Goal: Transaction & Acquisition: Purchase product/service

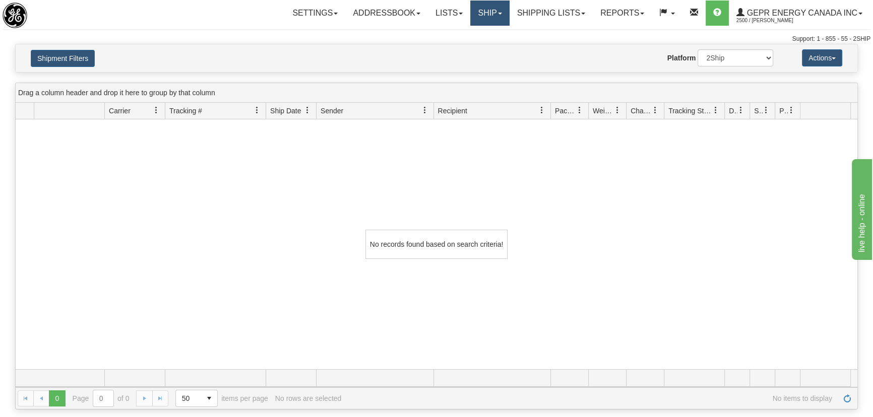
click at [483, 15] on link "Ship" at bounding box center [489, 13] width 39 height 25
click at [467, 30] on link "Ship Screen" at bounding box center [463, 35] width 91 height 13
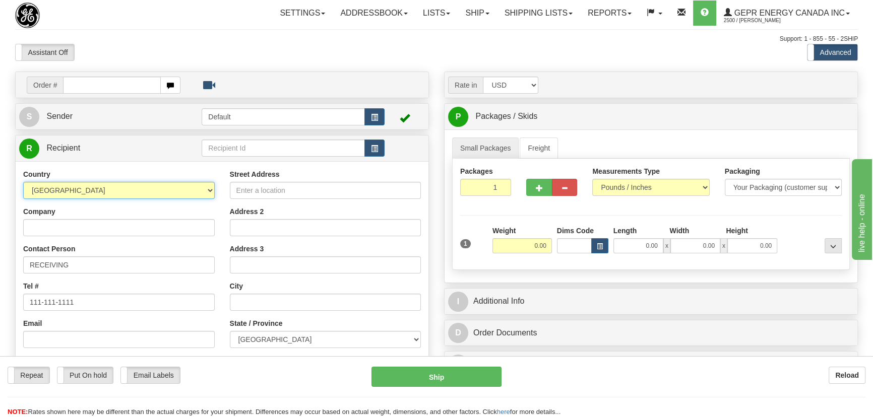
click at [151, 188] on select "AFGHANISTAN ALAND ISLANDS ALBANIA ALGERIA AMERICAN SAMOA ANDORRA ANGOLA ANGUILL…" at bounding box center [119, 190] width 192 height 17
select select "US"
click at [23, 182] on select "AFGHANISTAN ALAND ISLANDS ALBANIA ALGERIA AMERICAN SAMOA ANDORRA ANGOLA ANGUILL…" at bounding box center [119, 190] width 192 height 17
drag, startPoint x: 486, startPoint y: 193, endPoint x: 510, endPoint y: 198, distance: 24.7
click at [509, 197] on div "Packages 1 1" at bounding box center [486, 184] width 66 height 37
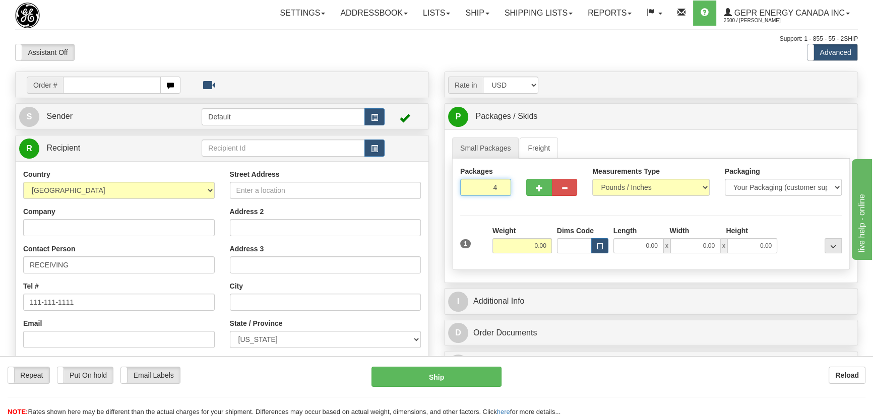
type input "4"
click at [525, 212] on div "Packages 4 1 Measurements Type" at bounding box center [651, 214] width 398 height 111
click at [519, 251] on input "0.00" at bounding box center [522, 245] width 59 height 15
type input "88.00"
click at [643, 195] on div "Measurements Type Pounds / Inches Kilograms / Centimeters" at bounding box center [651, 184] width 132 height 37
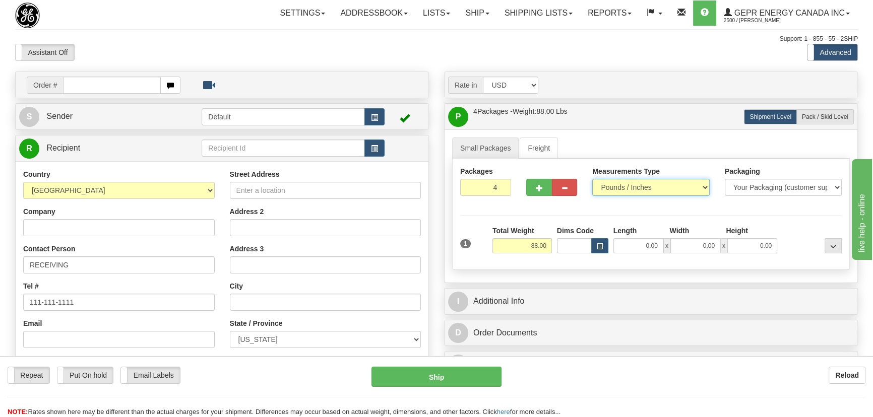
click at [635, 182] on select "Pounds / Inches Kilograms / Centimeters" at bounding box center [650, 187] width 117 height 17
click at [592, 179] on select "Pounds / Inches Kilograms / Centimeters" at bounding box center [650, 187] width 117 height 17
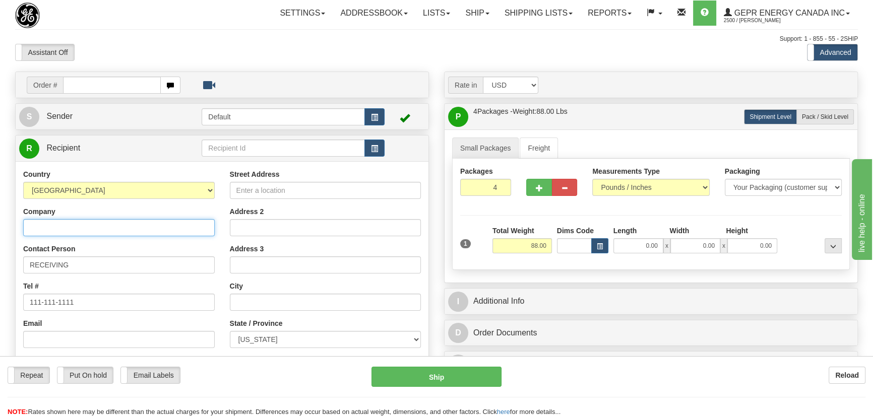
drag, startPoint x: 54, startPoint y: 230, endPoint x: 80, endPoint y: 221, distance: 26.8
click at [54, 230] on input "Company" at bounding box center [119, 227] width 192 height 17
paste input "Innomotics LLC"
type input "Innomotics LLC"
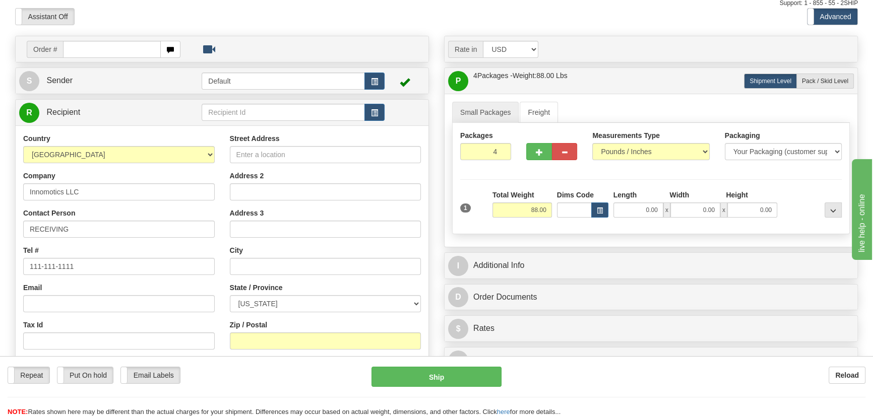
scroll to position [91, 0]
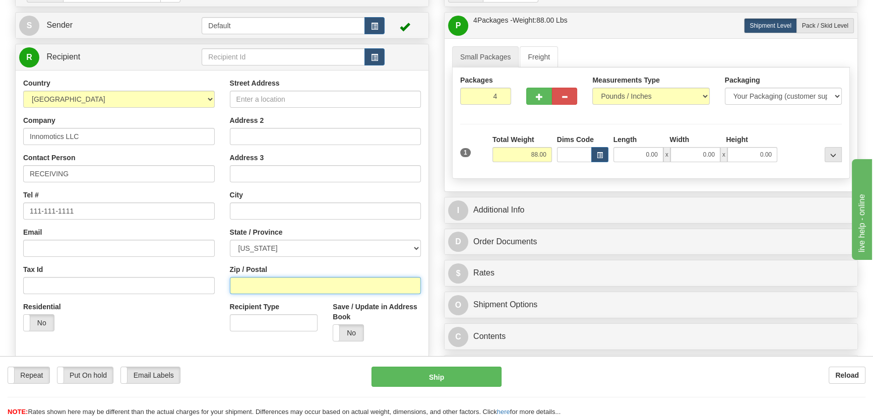
click at [265, 283] on input "Zip / Postal" at bounding box center [326, 285] width 192 height 17
paste input "15068"
type input "15068"
click at [425, 223] on div "Street Address Address 2 Address 3 City State / Province ALABAMA ALASKA ARIZONA…" at bounding box center [325, 213] width 207 height 271
type input "NEW KENSINGTON"
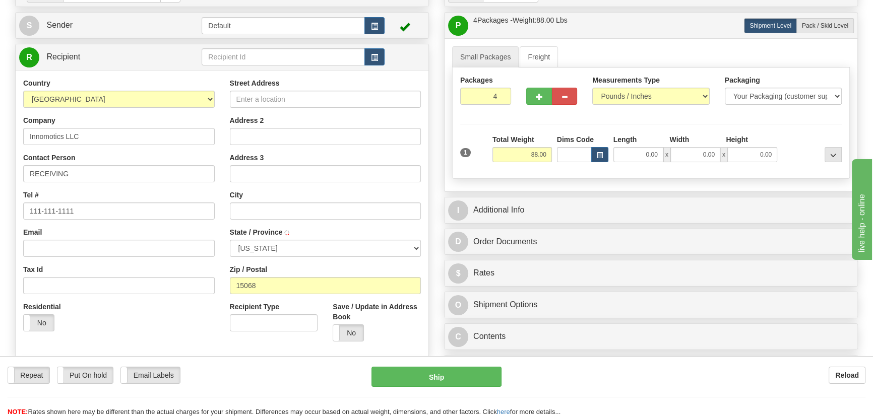
select select "PA"
click at [272, 99] on input "Street Address" at bounding box center [326, 99] width 192 height 17
paste input "500 Hunt Valley Road"
type input "500 Hunt Valley Road"
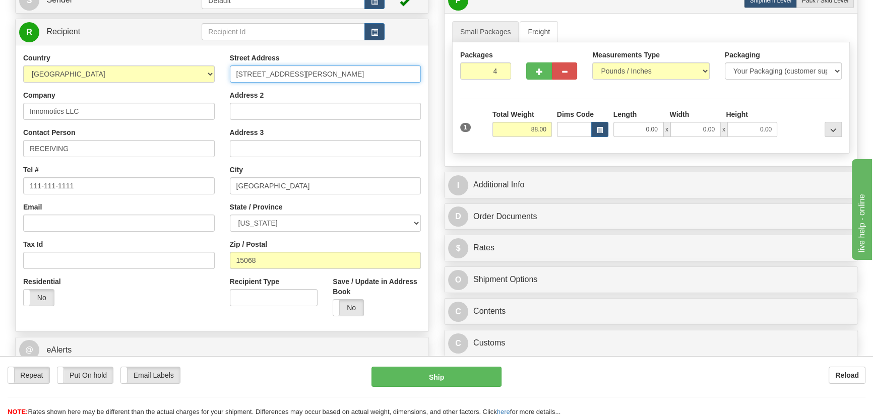
scroll to position [137, 0]
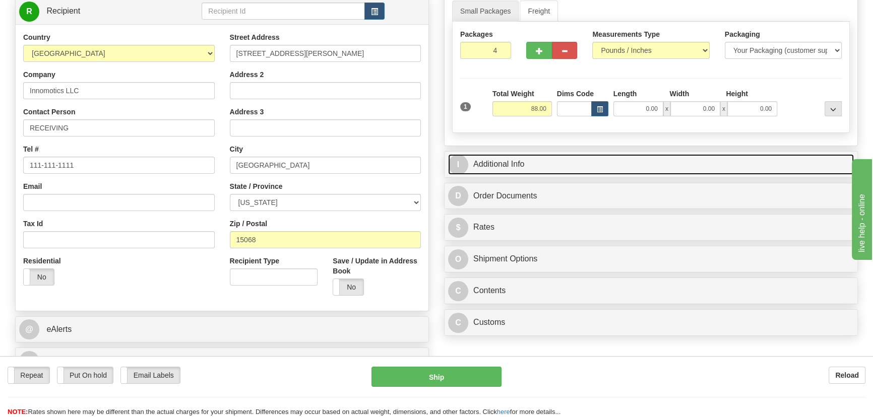
click at [585, 155] on link "I Additional Info" at bounding box center [651, 164] width 406 height 21
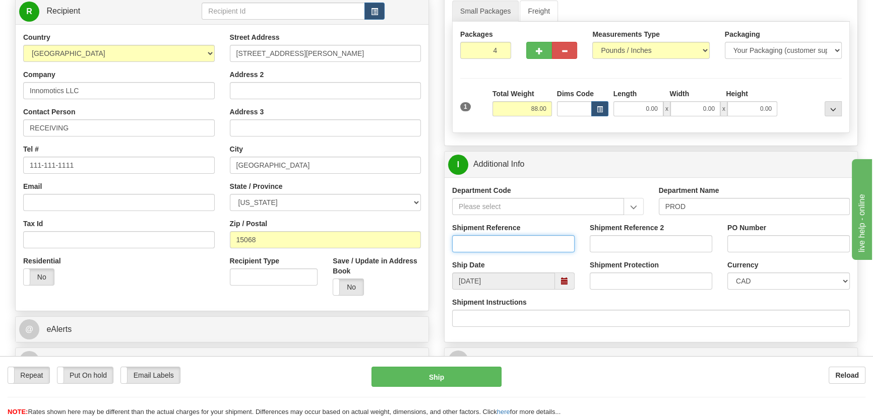
click at [530, 245] on input "Shipment Reference" at bounding box center [513, 243] width 123 height 17
paste input "5399005314"
type input "53990053145399005314"
click at [761, 236] on input "PO Number" at bounding box center [788, 243] width 123 height 17
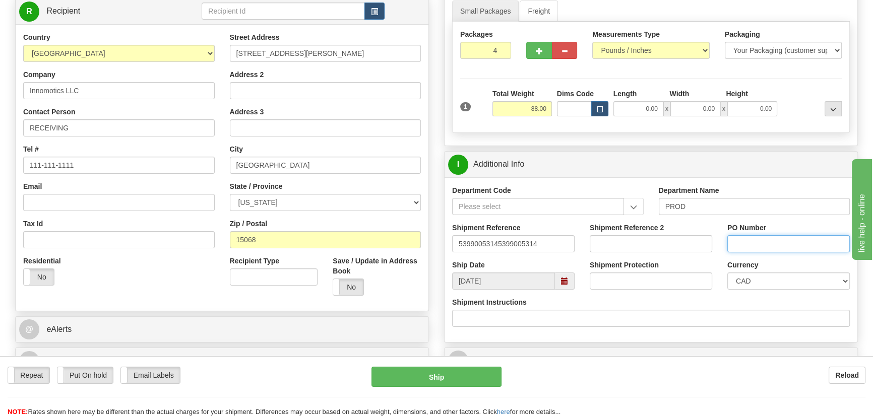
paste input "4520330607OLS99523888"
type input "4520330607OLS99523888"
click at [756, 280] on select "CAD USD EUR ZAR RON ANG ARN AUD AUS AWG BBD BFR BGN BHD BMD BND BRC BRL CHP CKZ…" at bounding box center [788, 281] width 123 height 17
select select "1"
click at [727, 273] on select "CAD USD EUR ZAR RON ANG ARN AUD AUS AWG BBD BFR BGN BHD BMD BND BRC BRL CHP CKZ…" at bounding box center [788, 281] width 123 height 17
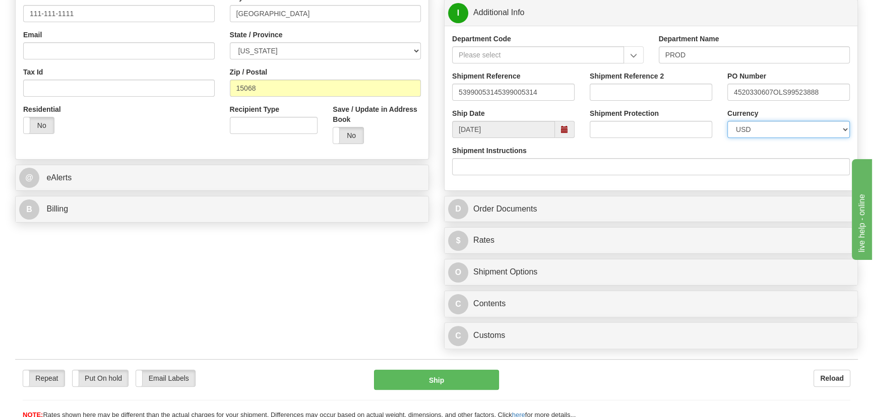
scroll to position [321, 0]
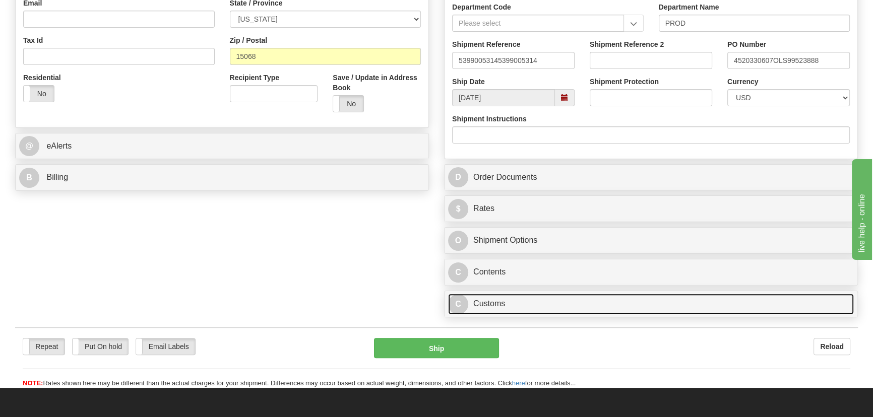
click at [558, 301] on link "C Customs" at bounding box center [651, 304] width 406 height 21
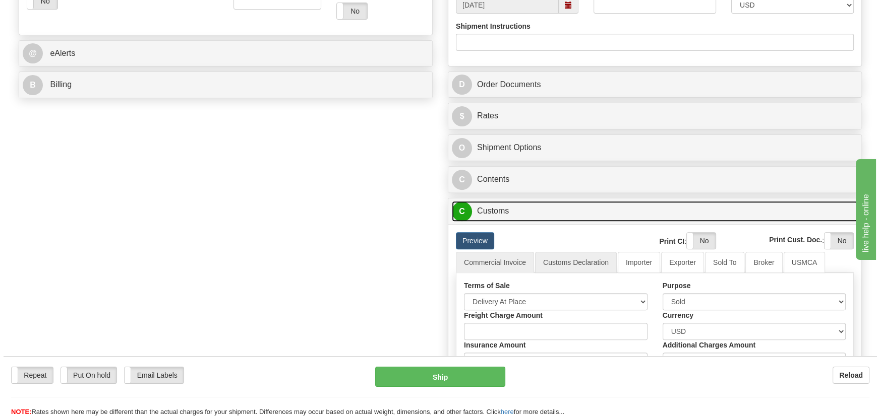
scroll to position [458, 0]
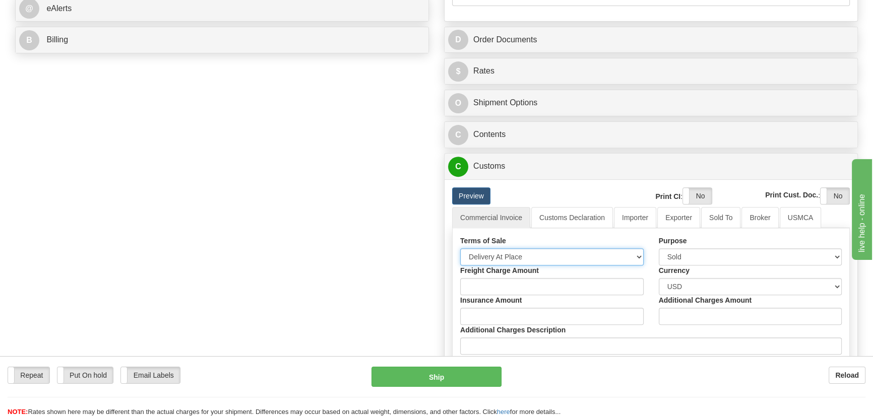
click at [524, 254] on select "Free Carrier Free On Board Ex Works Delivered Duty Unpaid Delivered Duty Paid C…" at bounding box center [552, 257] width 184 height 17
select select "7"
click at [460, 249] on select "Free Carrier Free On Board Ex Works Delivered Duty Unpaid Delivered Duty Paid C…" at bounding box center [552, 257] width 184 height 17
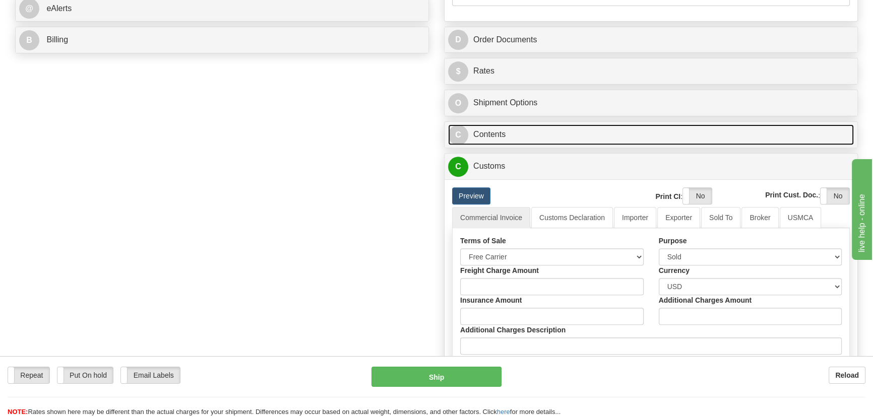
click at [611, 143] on link "C Contents" at bounding box center [651, 135] width 406 height 21
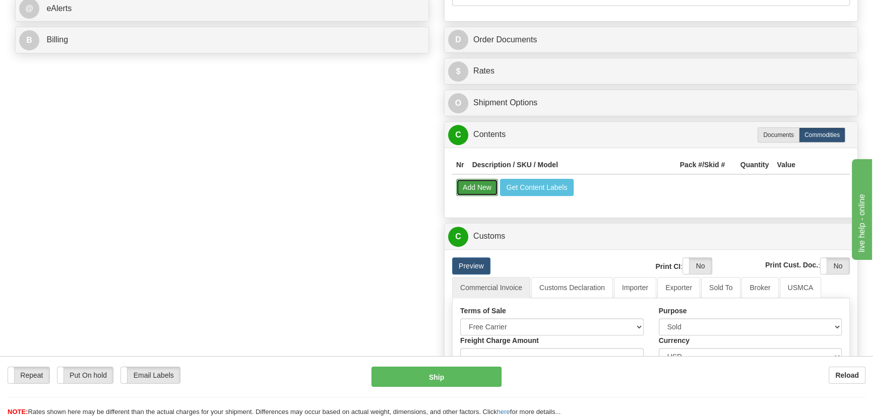
click at [491, 186] on button "Add New" at bounding box center [477, 187] width 42 height 17
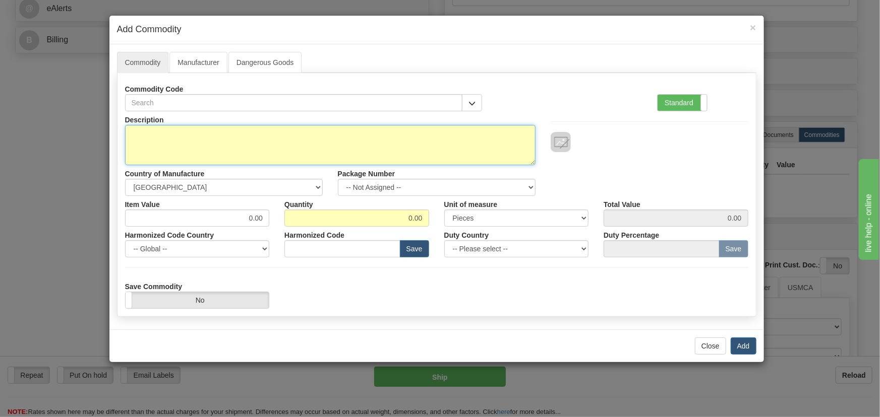
click at [171, 141] on textarea "Description" at bounding box center [330, 145] width 410 height 40
paste textarea "E869-19578-043X"
click at [148, 132] on textarea "E869-19578-043X" at bounding box center [330, 145] width 410 height 40
type textarea "E869-19578-043X"
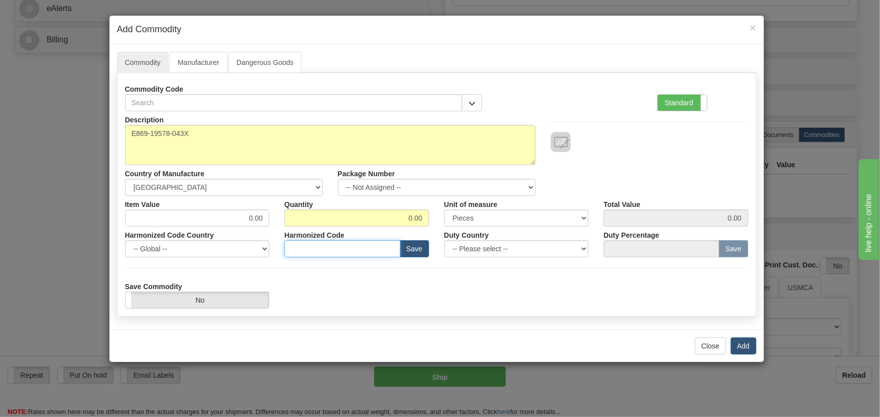
click at [357, 248] on input "text" at bounding box center [342, 248] width 116 height 17
paste input "8537.10.9160"
type input "8537.10.9160"
click at [416, 256] on button "Save" at bounding box center [414, 248] width 29 height 17
click at [676, 111] on div at bounding box center [649, 131] width 213 height 41
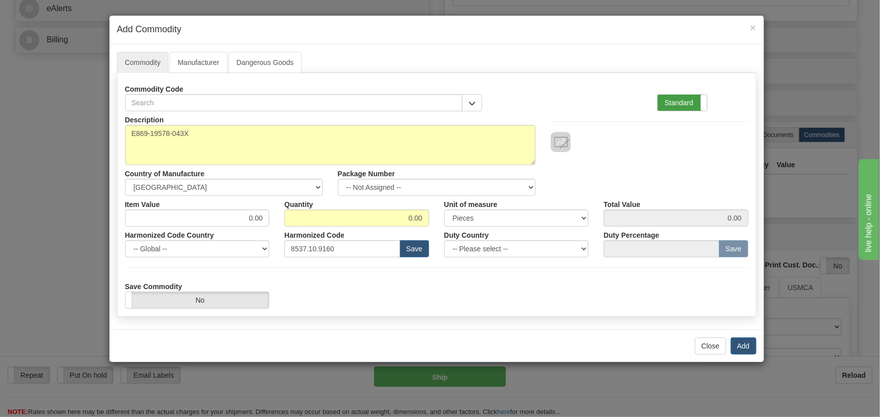
click at [690, 103] on label "Standard" at bounding box center [681, 103] width 49 height 16
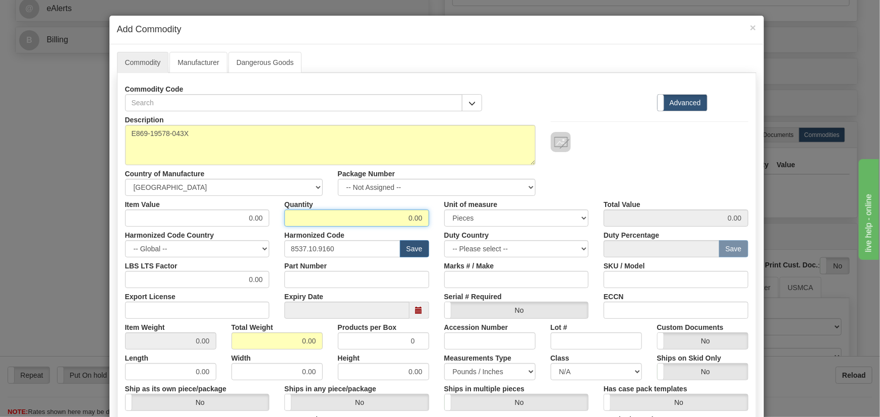
drag, startPoint x: 436, startPoint y: 227, endPoint x: 435, endPoint y: 257, distance: 29.8
click at [452, 228] on div "Description E869-19578-043X Country of Manufacture -- Unknown -- AFGHANISTAN AL…" at bounding box center [436, 333] width 623 height 444
type input "4"
drag, startPoint x: 289, startPoint y: 338, endPoint x: 324, endPoint y: 348, distance: 35.7
click at [323, 348] on div "Total Weight 0.00" at bounding box center [277, 334] width 106 height 31
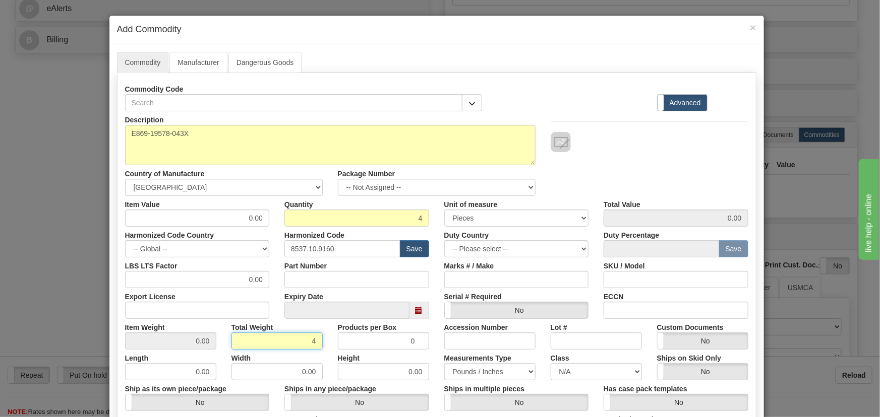
type input "4"
type input "1.0000"
drag, startPoint x: 228, startPoint y: 211, endPoint x: 277, endPoint y: 225, distance: 50.8
click at [277, 225] on div "Item Value 0.00 Quantity 4 Unit of measure 3 Thousand Square Inches Adjustments…" at bounding box center [436, 211] width 638 height 31
paste input "4.226,88"
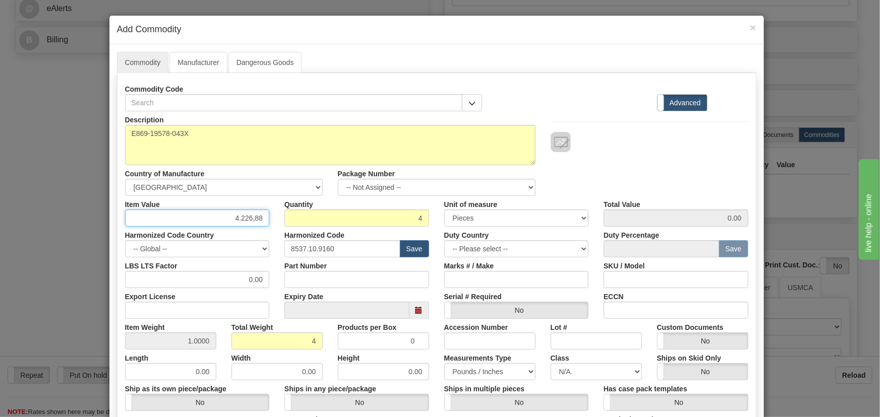
paste input "4.226,88"
type input "4226.88"
type input "16907.52"
click at [592, 137] on div at bounding box center [650, 142] width 198 height 20
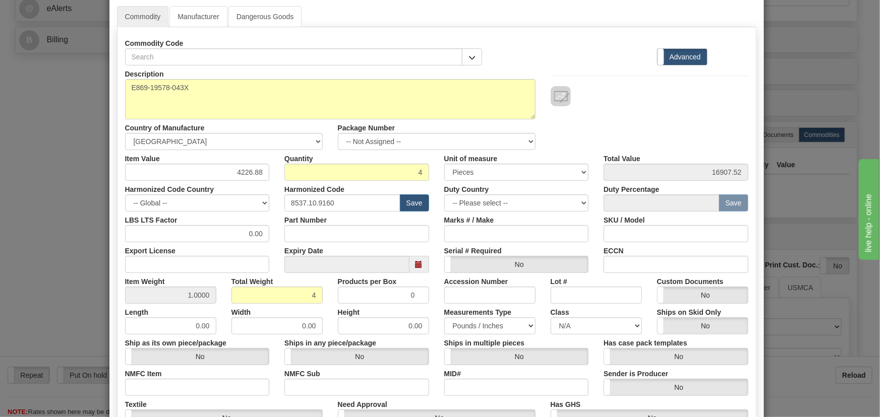
scroll to position [183, 0]
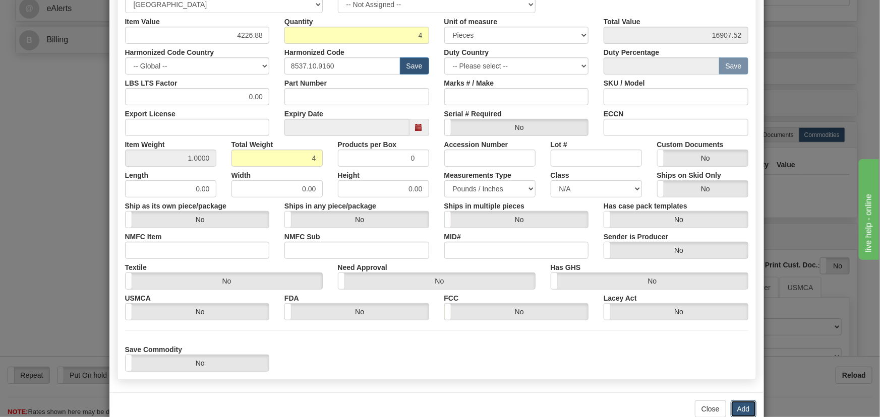
click at [738, 415] on button "Add" at bounding box center [743, 409] width 26 height 17
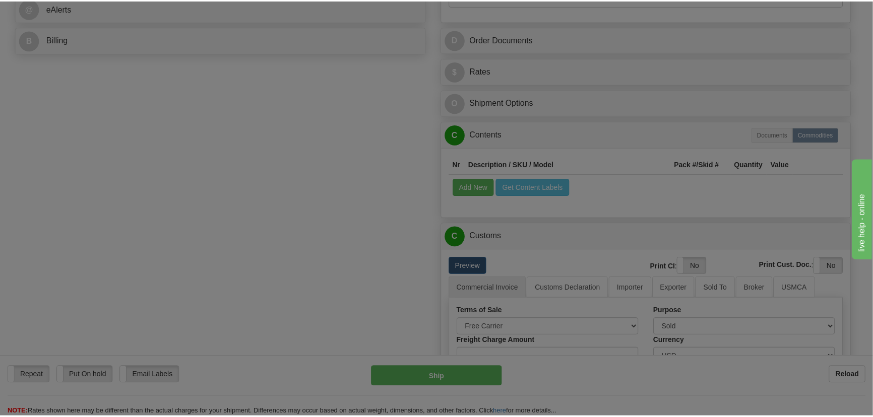
scroll to position [0, 0]
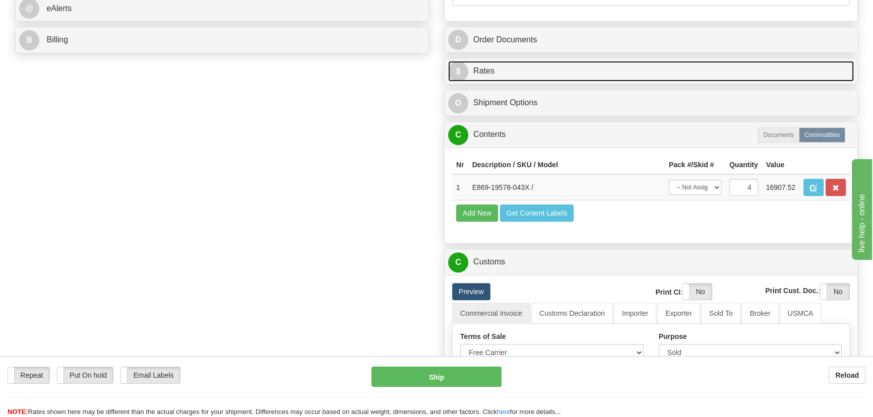
drag, startPoint x: 727, startPoint y: 69, endPoint x: 734, endPoint y: 70, distance: 6.1
click at [727, 69] on link "$ Rates" at bounding box center [651, 71] width 406 height 21
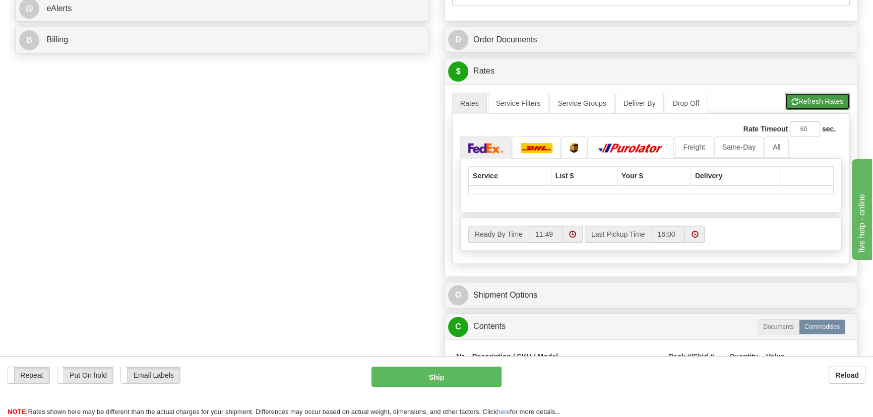
click at [807, 98] on button "Refresh Rates" at bounding box center [817, 101] width 65 height 17
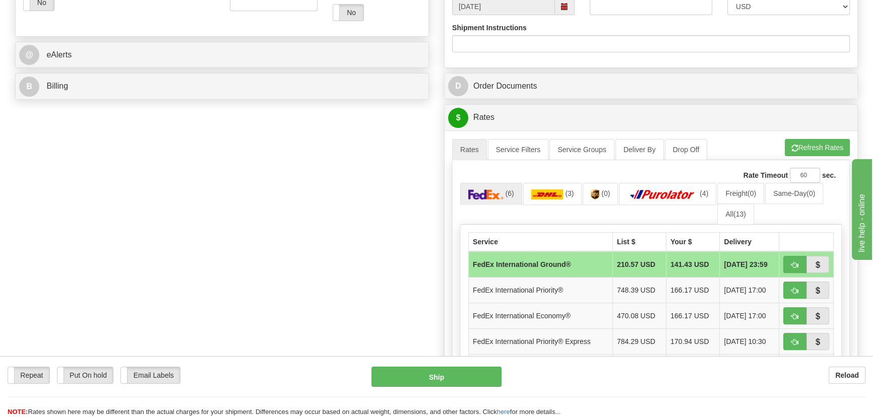
scroll to position [458, 0]
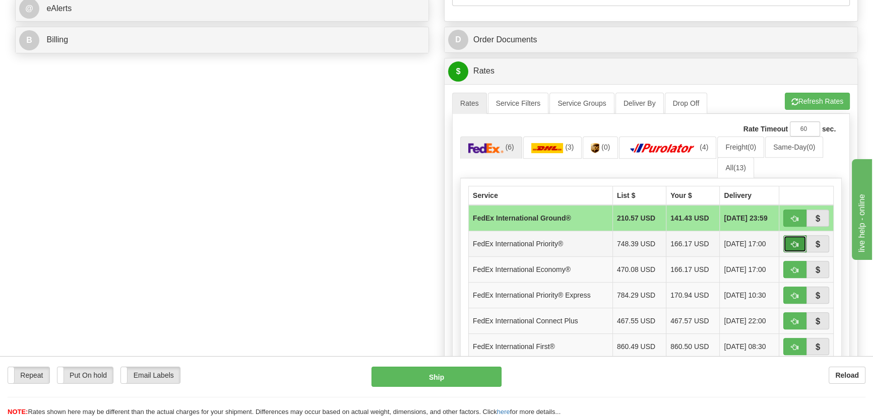
click at [792, 243] on span "button" at bounding box center [794, 244] width 7 height 7
type input "01"
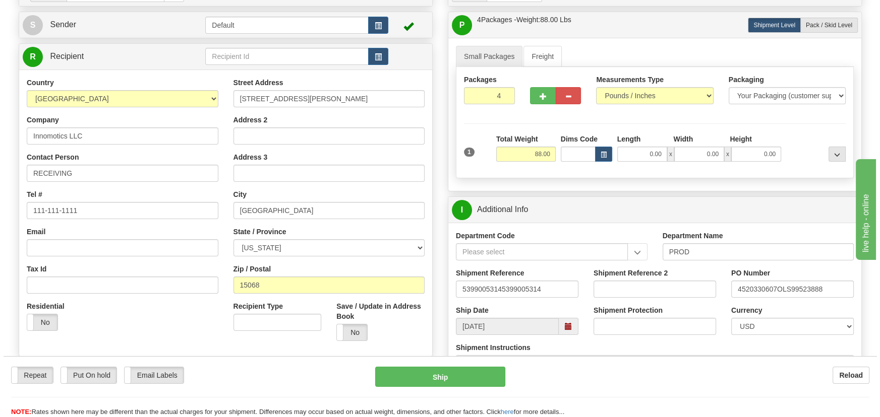
scroll to position [91, 0]
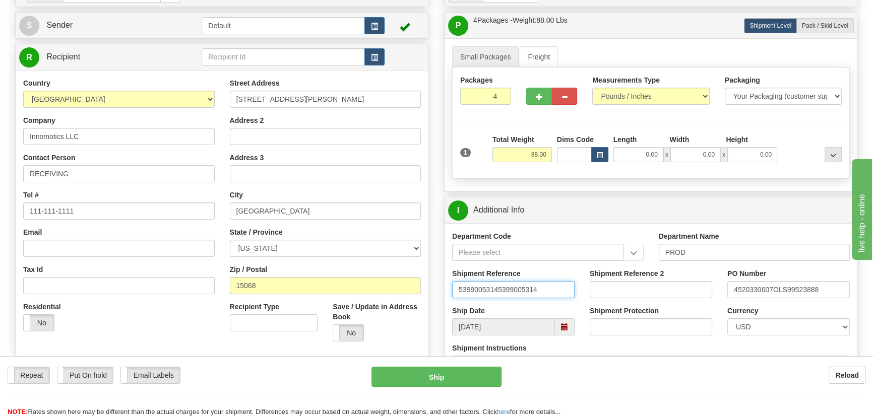
drag, startPoint x: 547, startPoint y: 291, endPoint x: 499, endPoint y: 299, distance: 48.6
click at [499, 299] on div "Shipment Reference 53990053145399005314" at bounding box center [514, 287] width 138 height 37
type input "5399005314"
click at [809, 149] on div at bounding box center [812, 149] width 65 height 28
click at [445, 375] on button "Ship" at bounding box center [437, 377] width 131 height 20
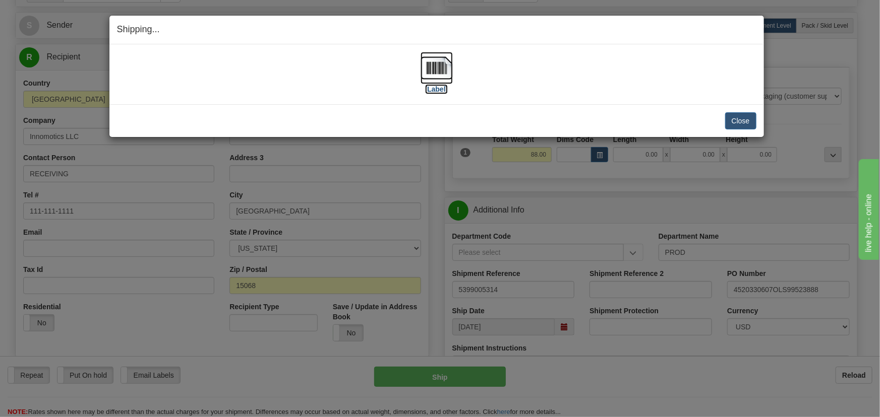
click at [437, 76] on img at bounding box center [436, 68] width 32 height 32
click at [747, 117] on button "Close" at bounding box center [740, 120] width 31 height 17
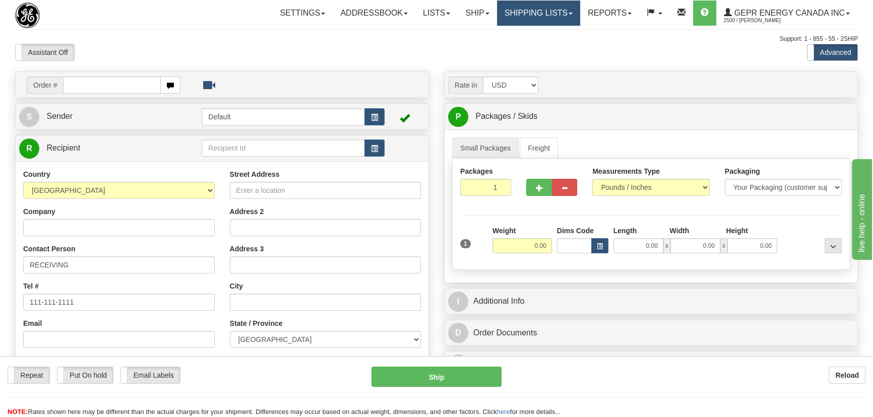
click at [530, 11] on link "Shipping lists" at bounding box center [538, 13] width 83 height 25
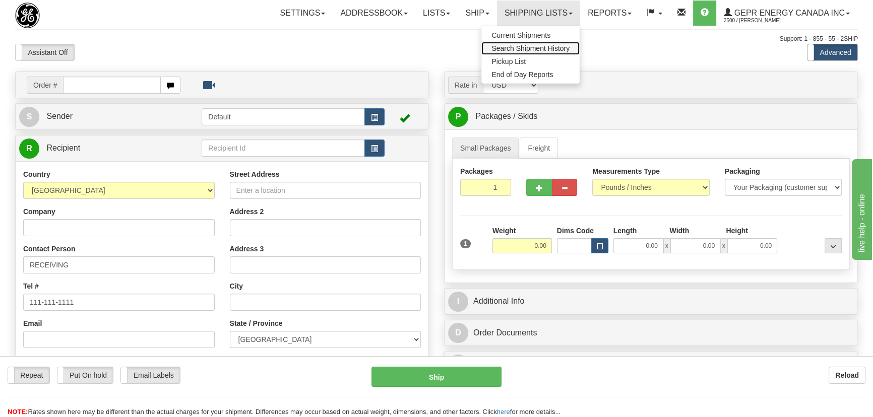
click at [531, 42] on link "Search Shipment History" at bounding box center [530, 48] width 98 height 13
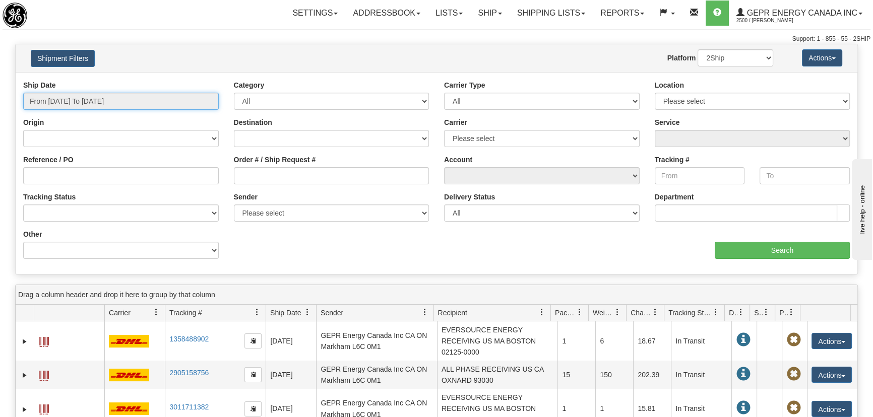
click at [104, 99] on input "From 08/21/2025 To 08/22/2025" at bounding box center [121, 101] width 196 height 17
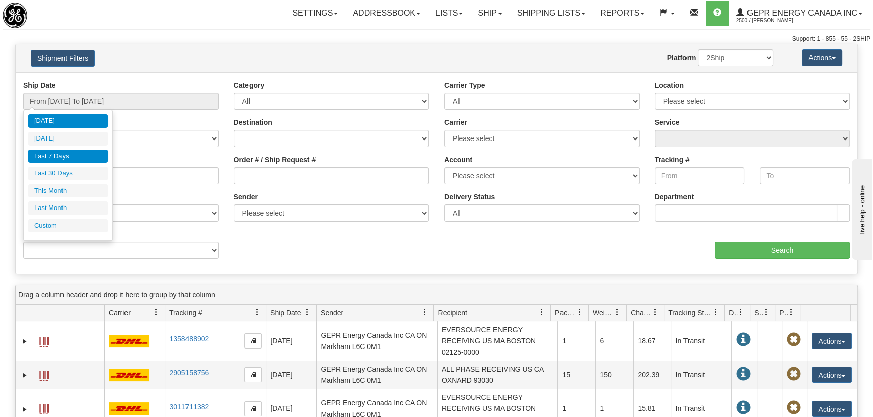
click at [71, 150] on li "Last 7 Days" at bounding box center [68, 157] width 81 height 14
type input "From 08/16/2025 To 08/22/2025"
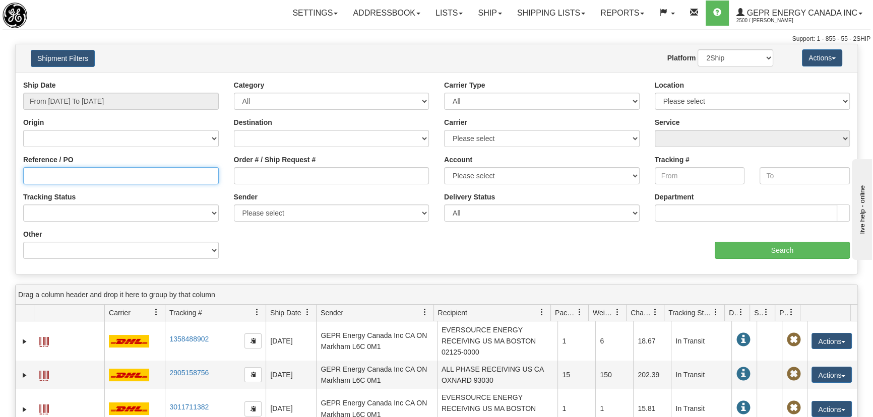
click at [122, 171] on input "Reference / PO" at bounding box center [121, 175] width 196 height 17
type input "5399005314"
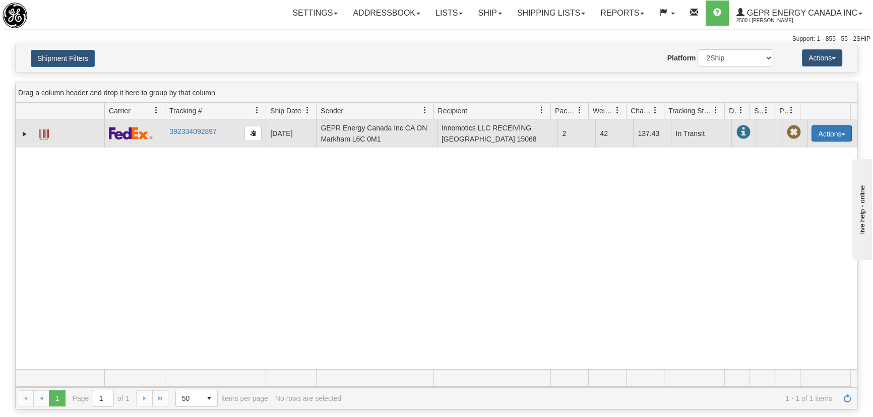
click at [824, 133] on button "Actions" at bounding box center [832, 134] width 40 height 16
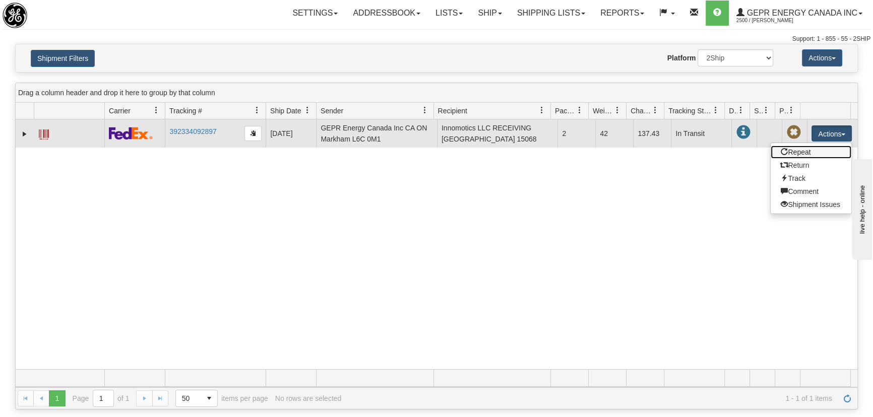
click at [808, 148] on link "Repeat" at bounding box center [811, 152] width 81 height 13
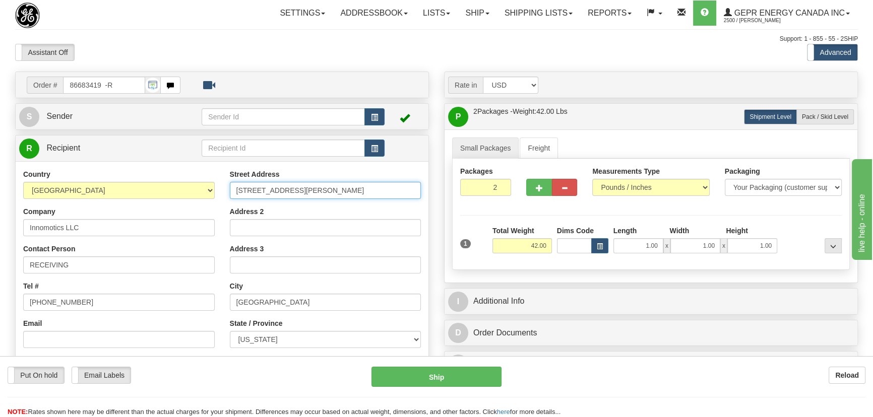
drag, startPoint x: 347, startPoint y: 191, endPoint x: 211, endPoint y: 193, distance: 135.6
click at [211, 193] on div "Country AFGHANISTAN ALAND ISLANDS ALBANIA ALGERIA AMERICAN SAMOA ANDORRA ANGOLA…" at bounding box center [222, 304] width 413 height 271
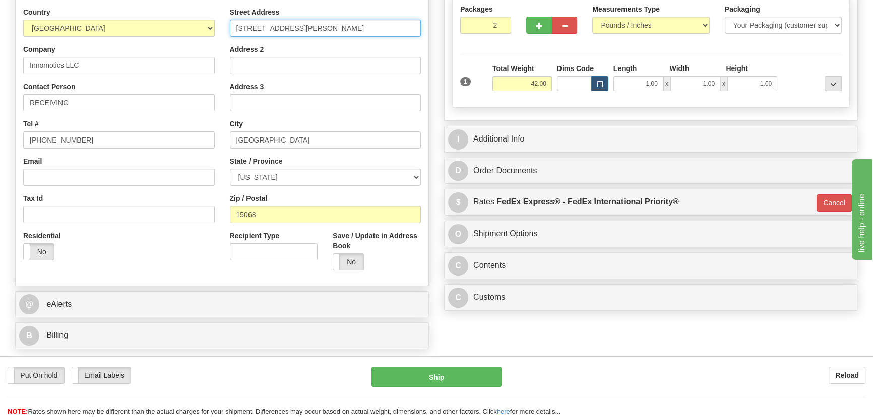
scroll to position [183, 0]
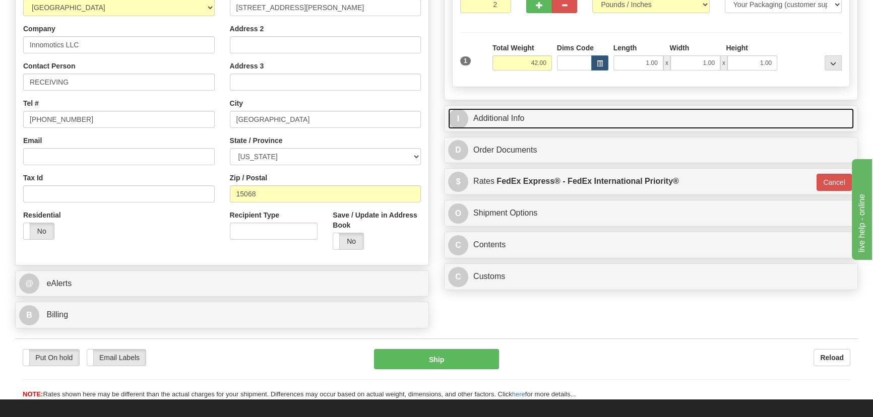
click at [557, 112] on link "I Additional Info" at bounding box center [651, 118] width 406 height 21
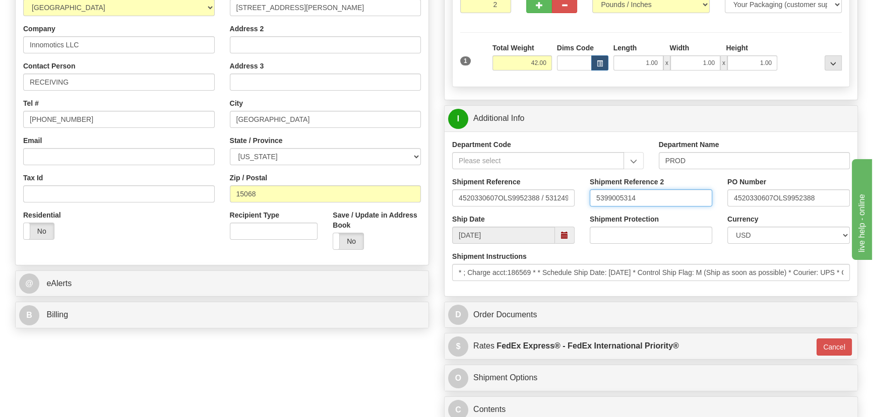
drag, startPoint x: 645, startPoint y: 197, endPoint x: 584, endPoint y: 192, distance: 61.2
click at [584, 192] on div "Shipment Reference 2 5399005314" at bounding box center [651, 195] width 138 height 37
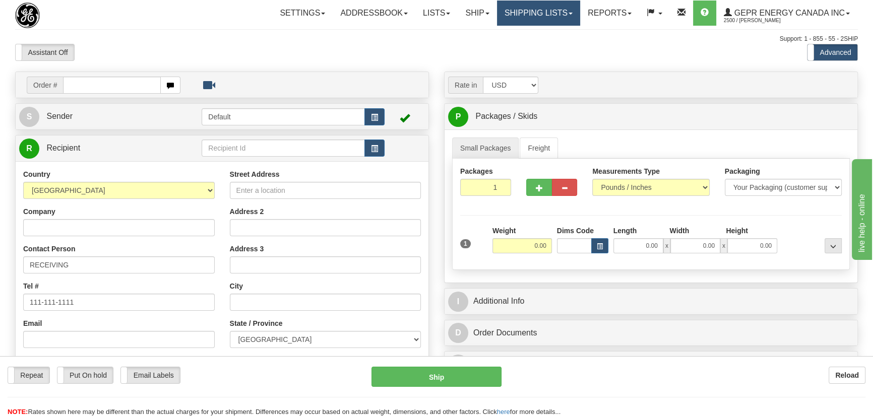
click at [541, 5] on link "Shipping lists" at bounding box center [538, 13] width 83 height 25
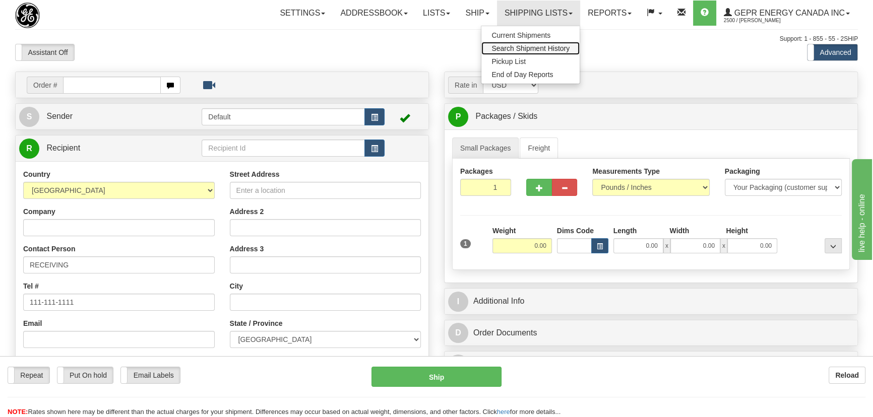
click at [522, 48] on span "Search Shipment History" at bounding box center [531, 48] width 78 height 8
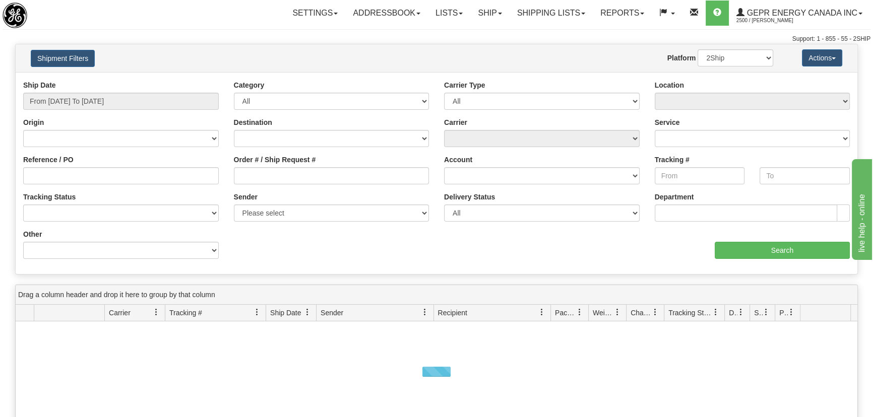
click at [86, 90] on div "Ship Date From [DATE] To [DATE]" at bounding box center [121, 95] width 196 height 30
type input "[DATE]"
click at [87, 98] on input "From [DATE] To [DATE]" at bounding box center [121, 101] width 196 height 17
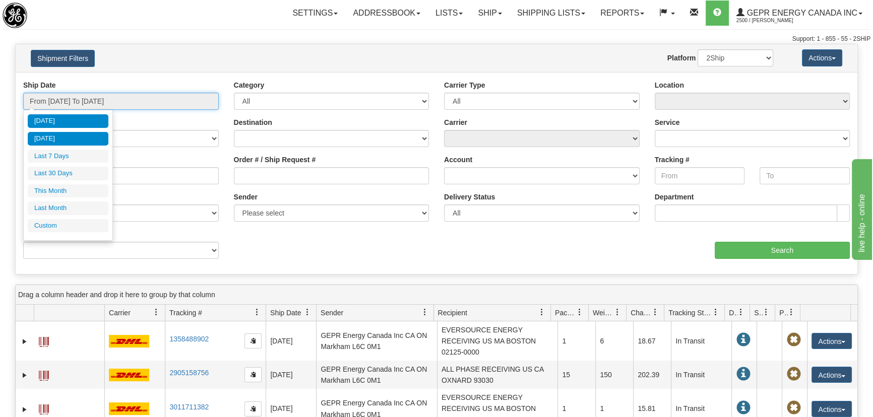
type input "[DATE]"
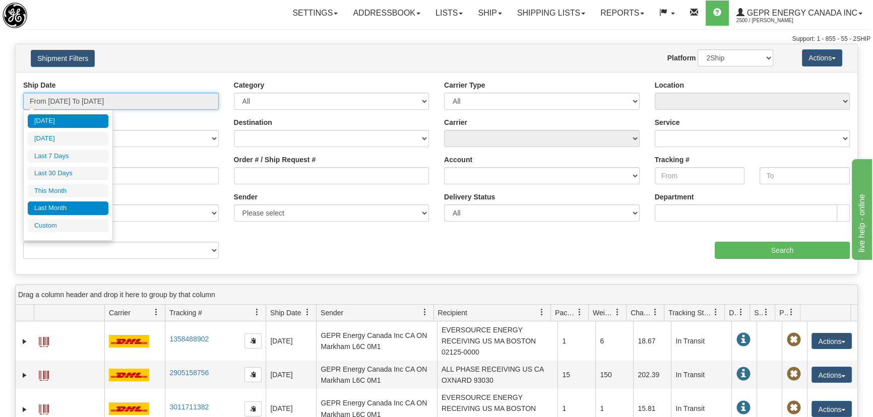
type input "[DATE]"
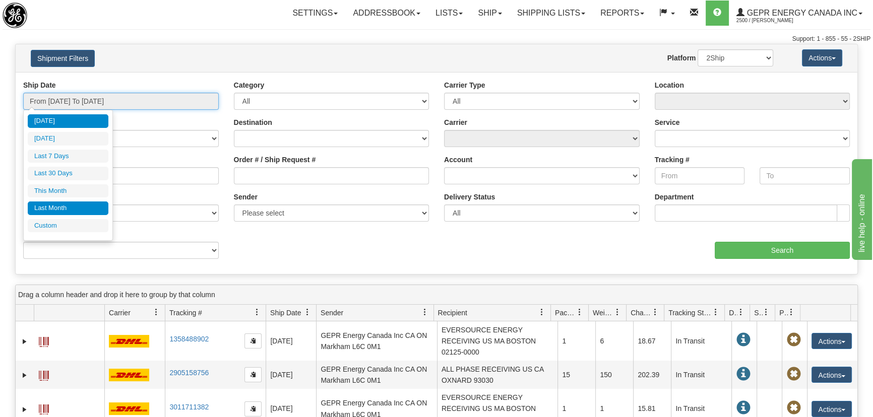
type input "[DATE]"
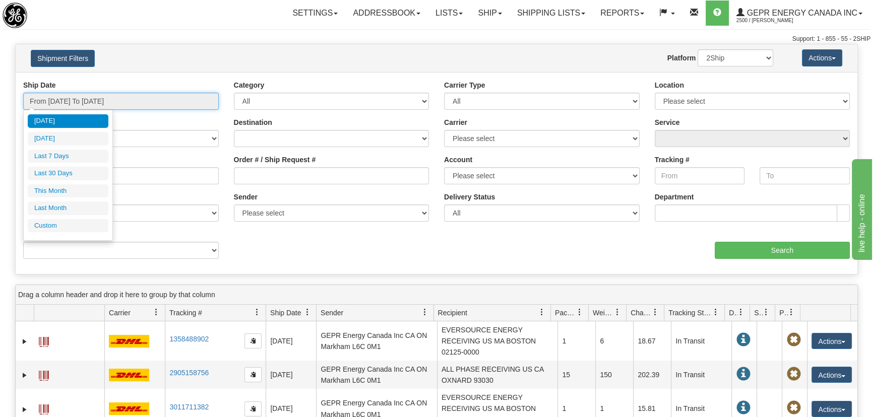
type input "[DATE]"
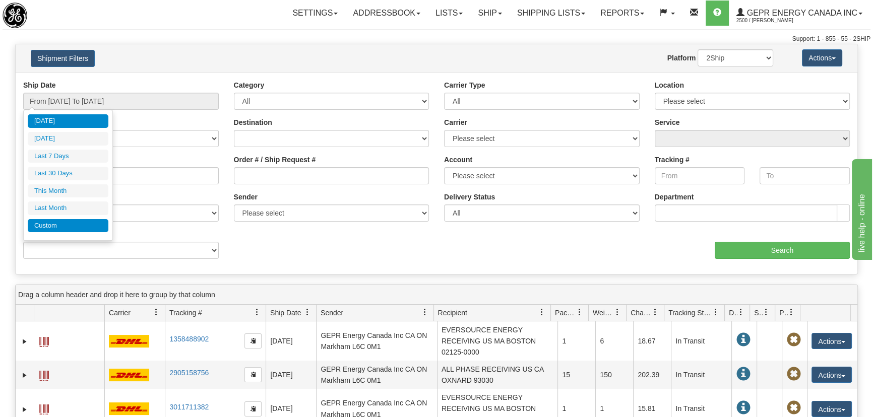
click at [60, 219] on li "Custom" at bounding box center [68, 226] width 81 height 14
type input "[DATE]"
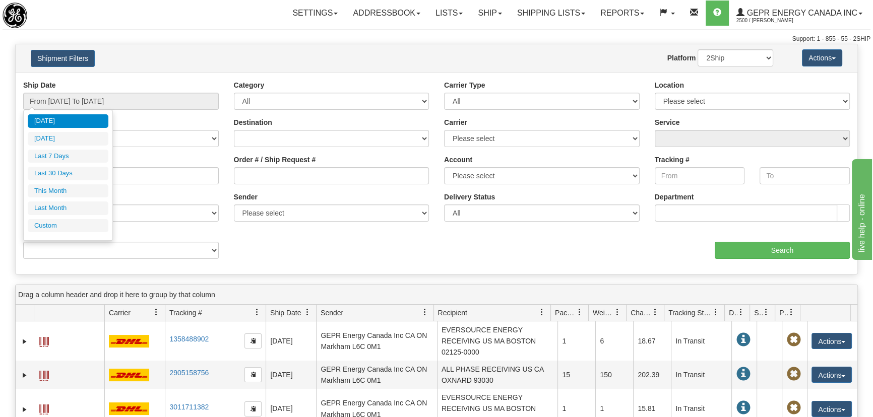
type input "[DATE]"
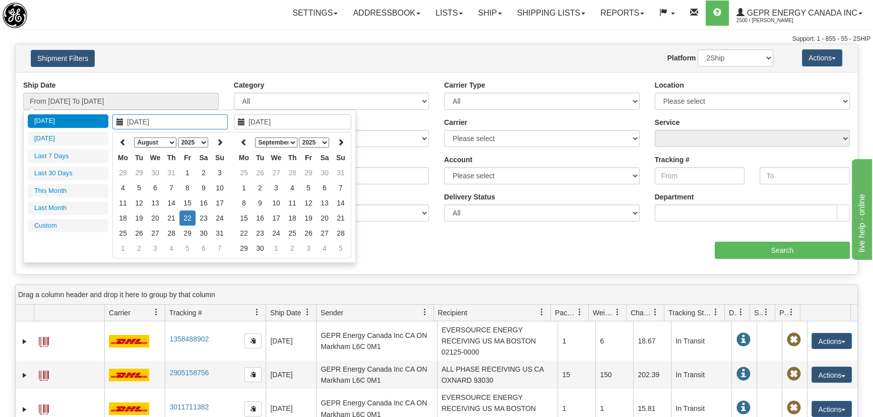
type input "[DATE]"
click at [123, 140] on icon at bounding box center [122, 142] width 7 height 7
click at [122, 140] on icon at bounding box center [122, 142] width 7 height 7
click at [121, 139] on icon at bounding box center [122, 142] width 7 height 7
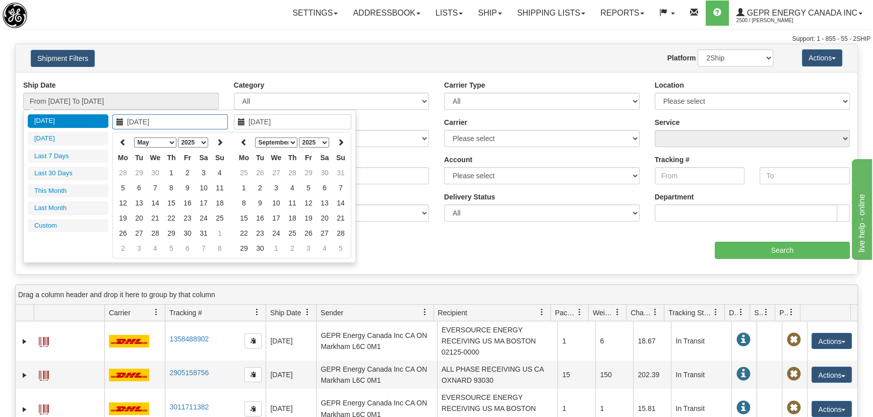
click at [121, 139] on icon at bounding box center [122, 142] width 7 height 7
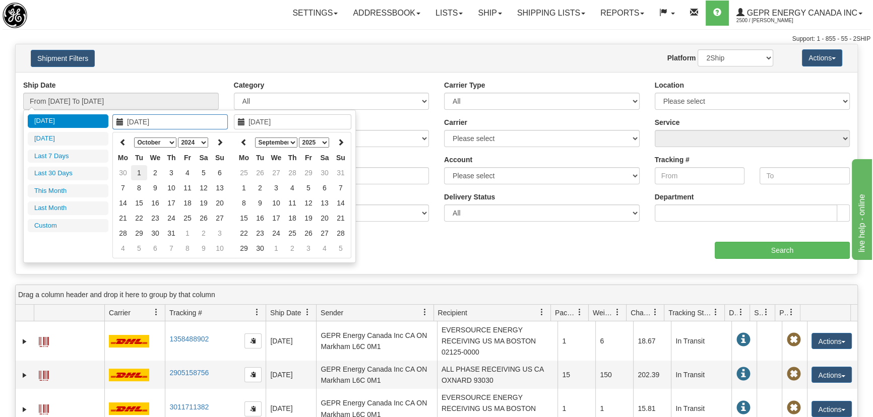
type input "[DATE]"
click at [142, 169] on td "1" at bounding box center [139, 172] width 16 height 15
click at [246, 140] on icon at bounding box center [243, 142] width 7 height 7
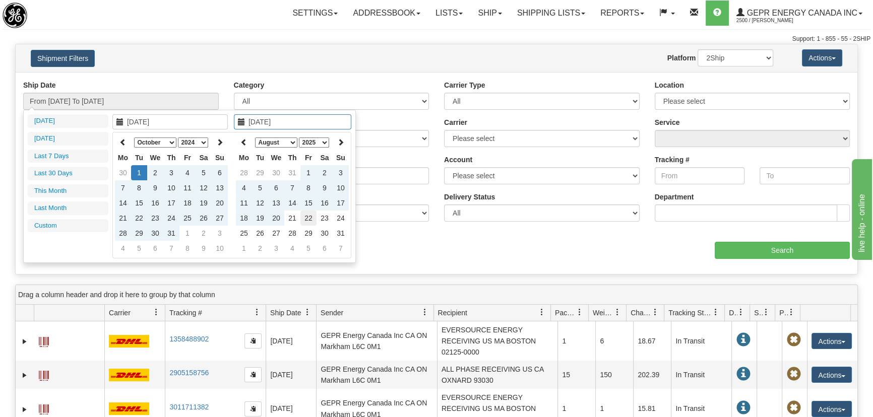
type input "[DATE]"
click at [309, 218] on td "22" at bounding box center [308, 218] width 16 height 15
type input "From [DATE] To [DATE]"
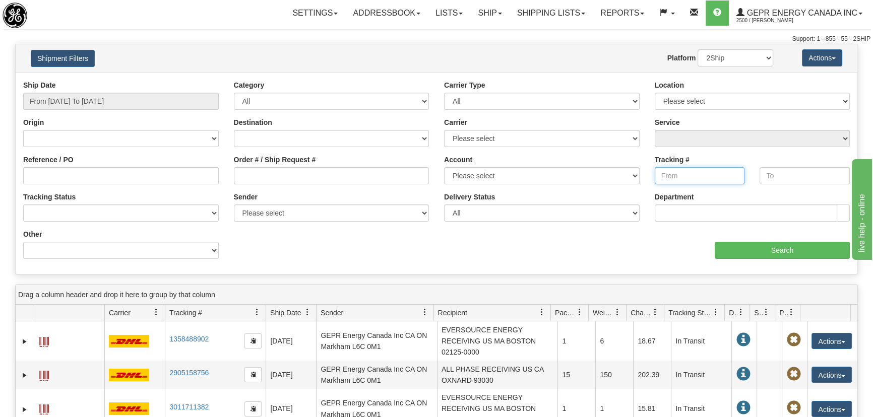
click at [693, 179] on input "Tracking #" at bounding box center [700, 175] width 90 height 17
paste input "5618455441"
type input "5618455441"
click at [779, 178] on input "text" at bounding box center [805, 175] width 90 height 17
paste input "5618455441"
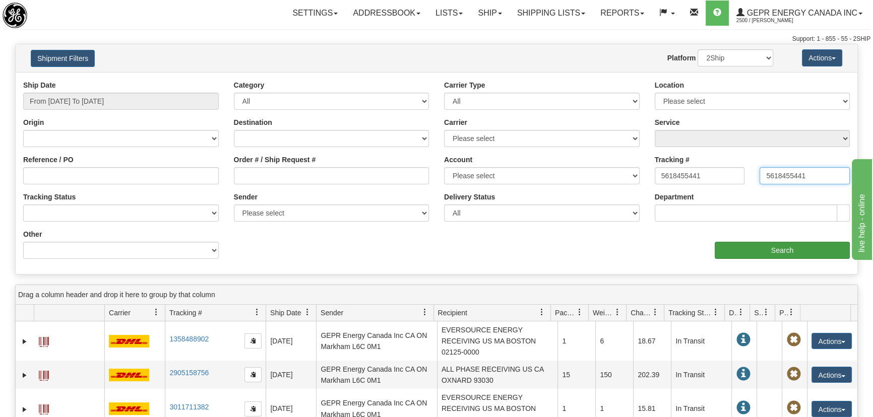
type input "5618455441"
click at [775, 249] on input "Search" at bounding box center [782, 250] width 135 height 17
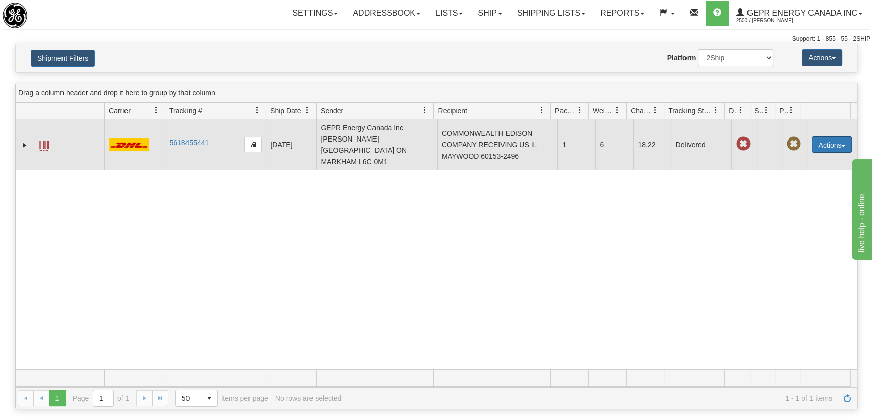
click at [820, 138] on button "Actions" at bounding box center [832, 145] width 40 height 16
click at [805, 157] on link "Repeat" at bounding box center [811, 163] width 81 height 13
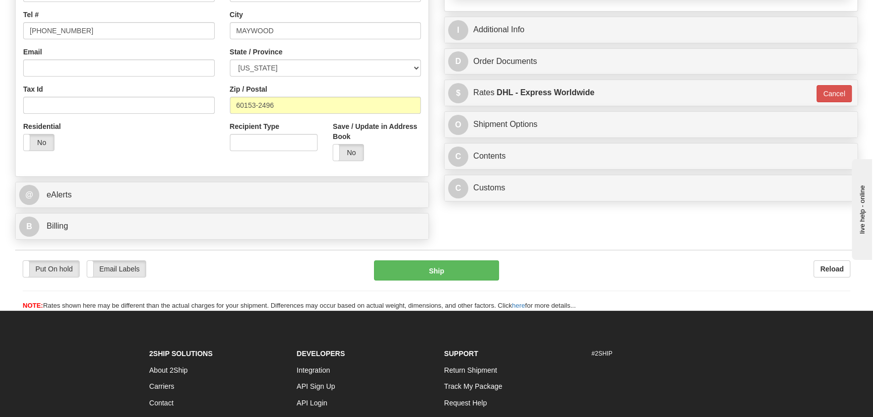
scroll to position [275, 0]
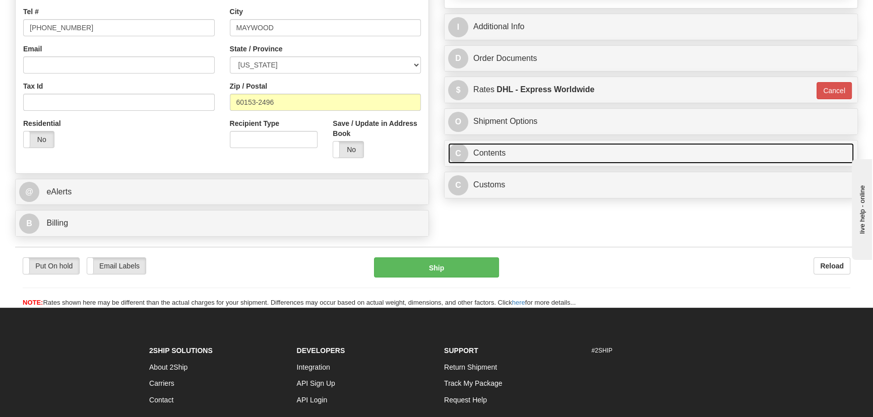
click at [730, 157] on link "C Contents" at bounding box center [651, 153] width 406 height 21
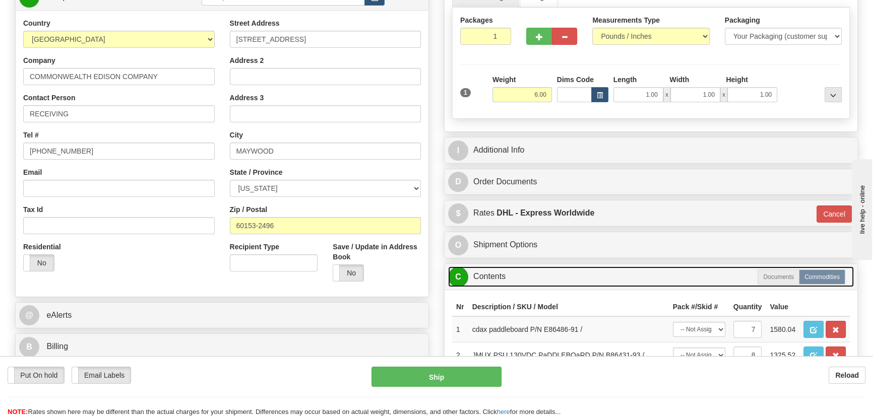
scroll to position [137, 0]
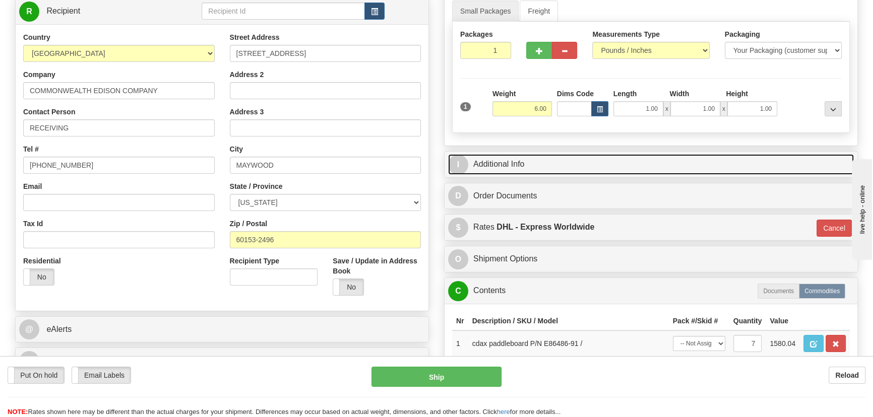
click at [636, 161] on link "I Additional Info" at bounding box center [651, 164] width 406 height 21
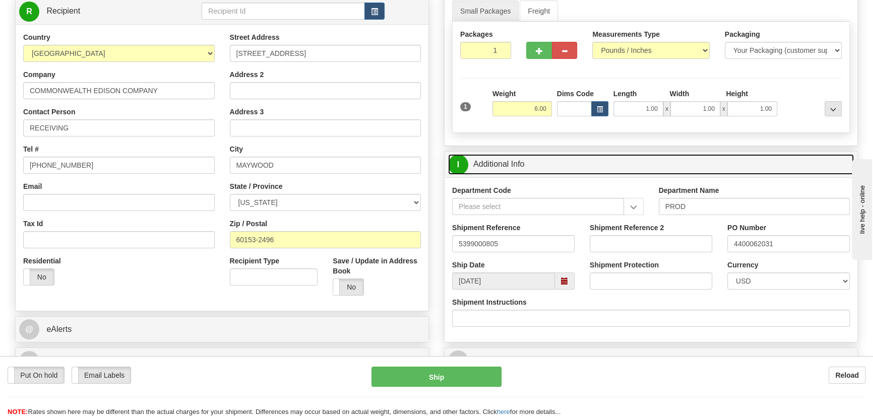
click at [637, 161] on link "I Additional Info" at bounding box center [651, 164] width 406 height 21
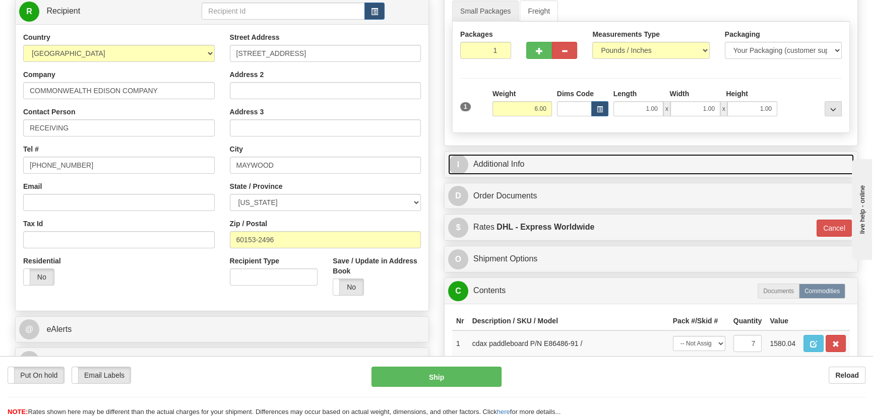
click at [651, 164] on link "I Additional Info" at bounding box center [651, 164] width 406 height 21
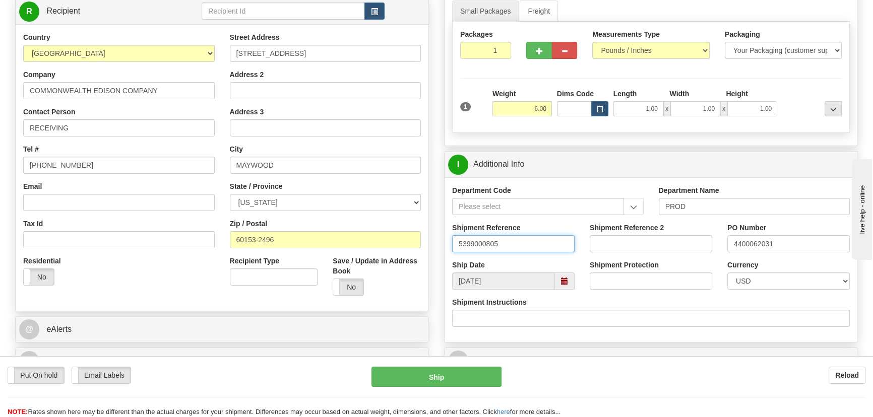
drag, startPoint x: 534, startPoint y: 243, endPoint x: 365, endPoint y: 242, distance: 169.4
